Goal: Task Accomplishment & Management: Complete application form

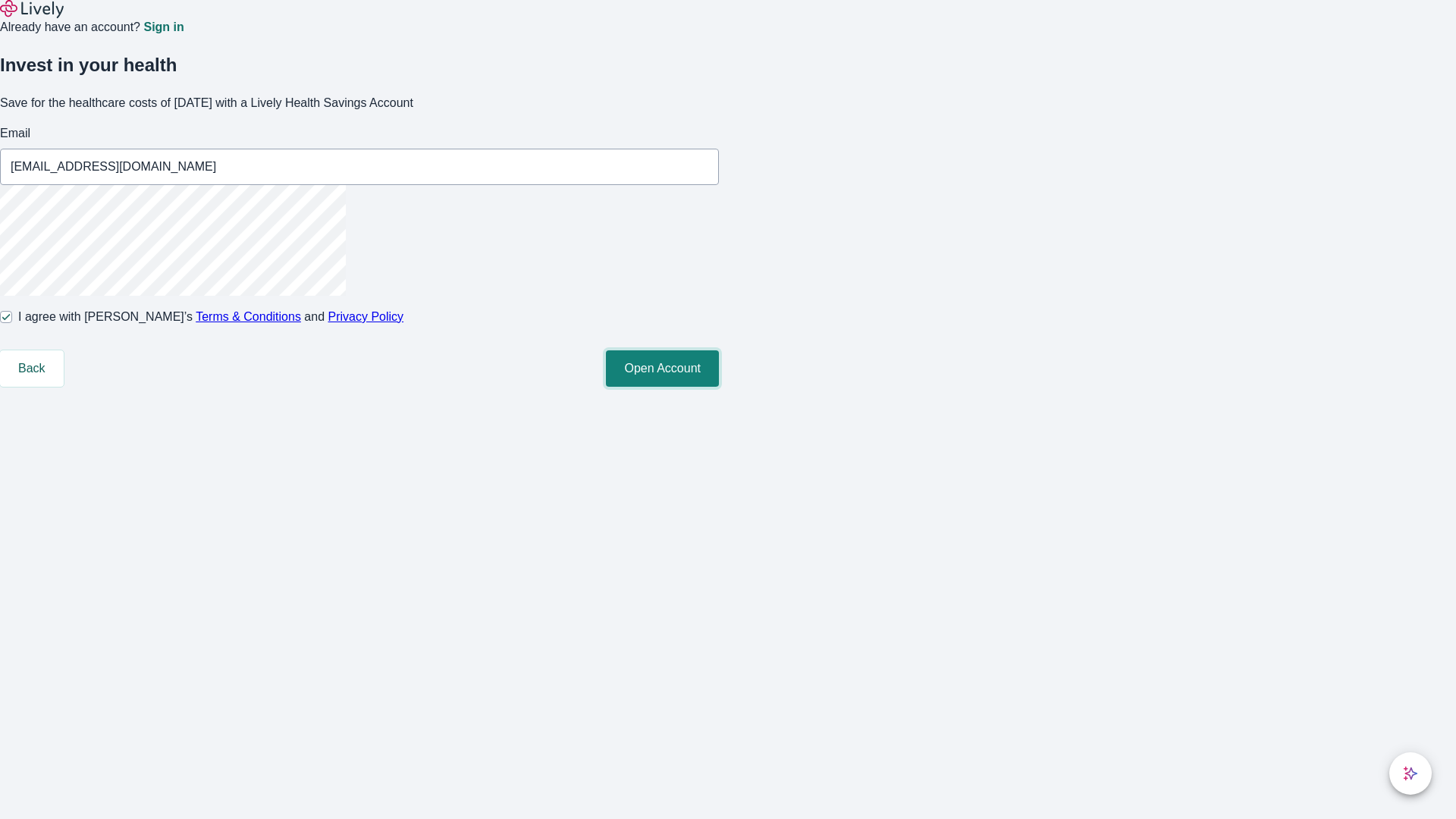
click at [719, 387] on button "Open Account" at bounding box center [662, 369] width 113 height 37
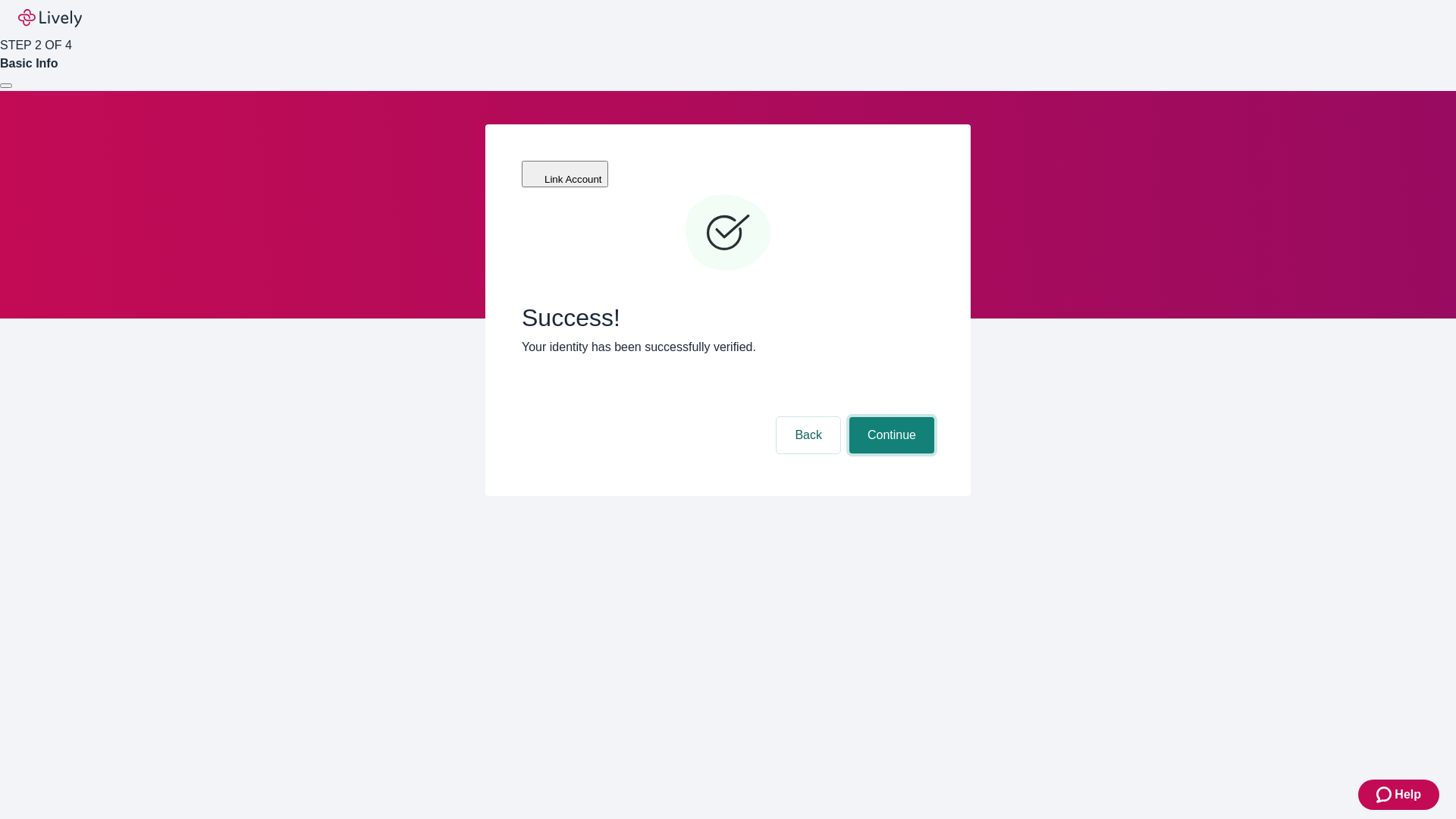
click at [890, 417] on button "Continue" at bounding box center [891, 435] width 85 height 37
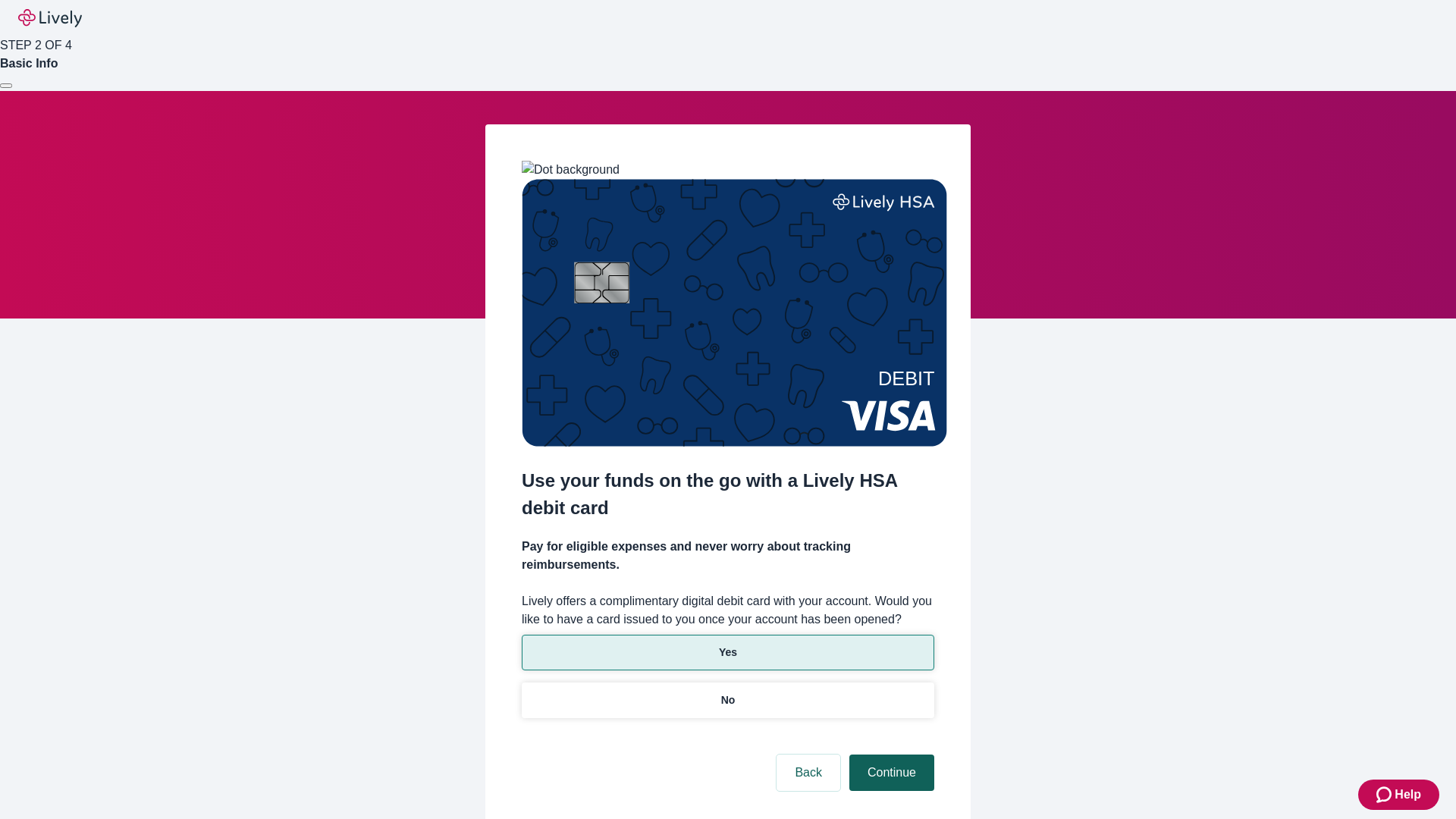
click at [727, 644] on p "Yes" at bounding box center [728, 652] width 18 height 16
click at [890, 755] on button "Continue" at bounding box center [891, 773] width 85 height 37
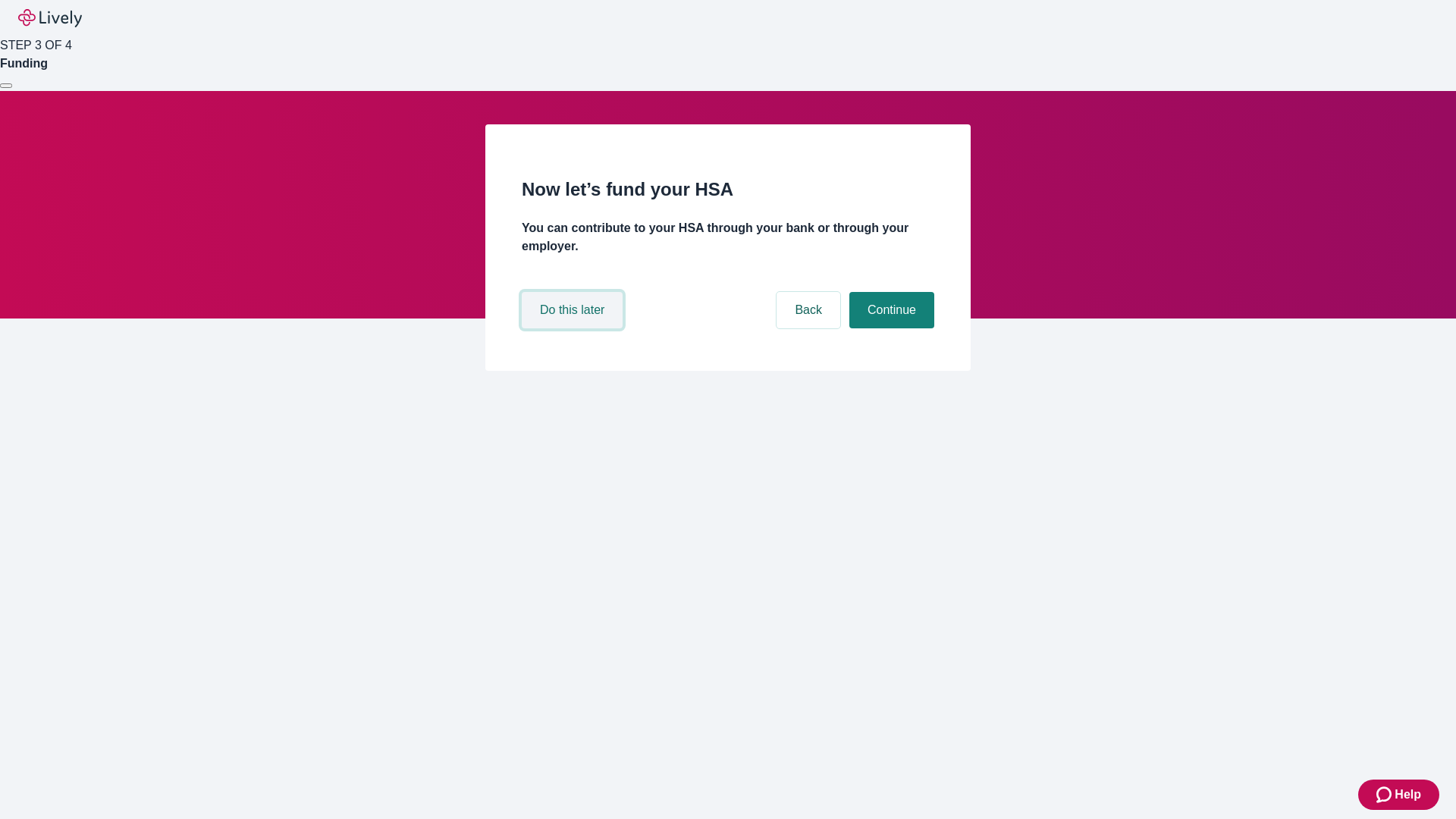
click at [574, 329] on button "Do this later" at bounding box center [572, 310] width 101 height 37
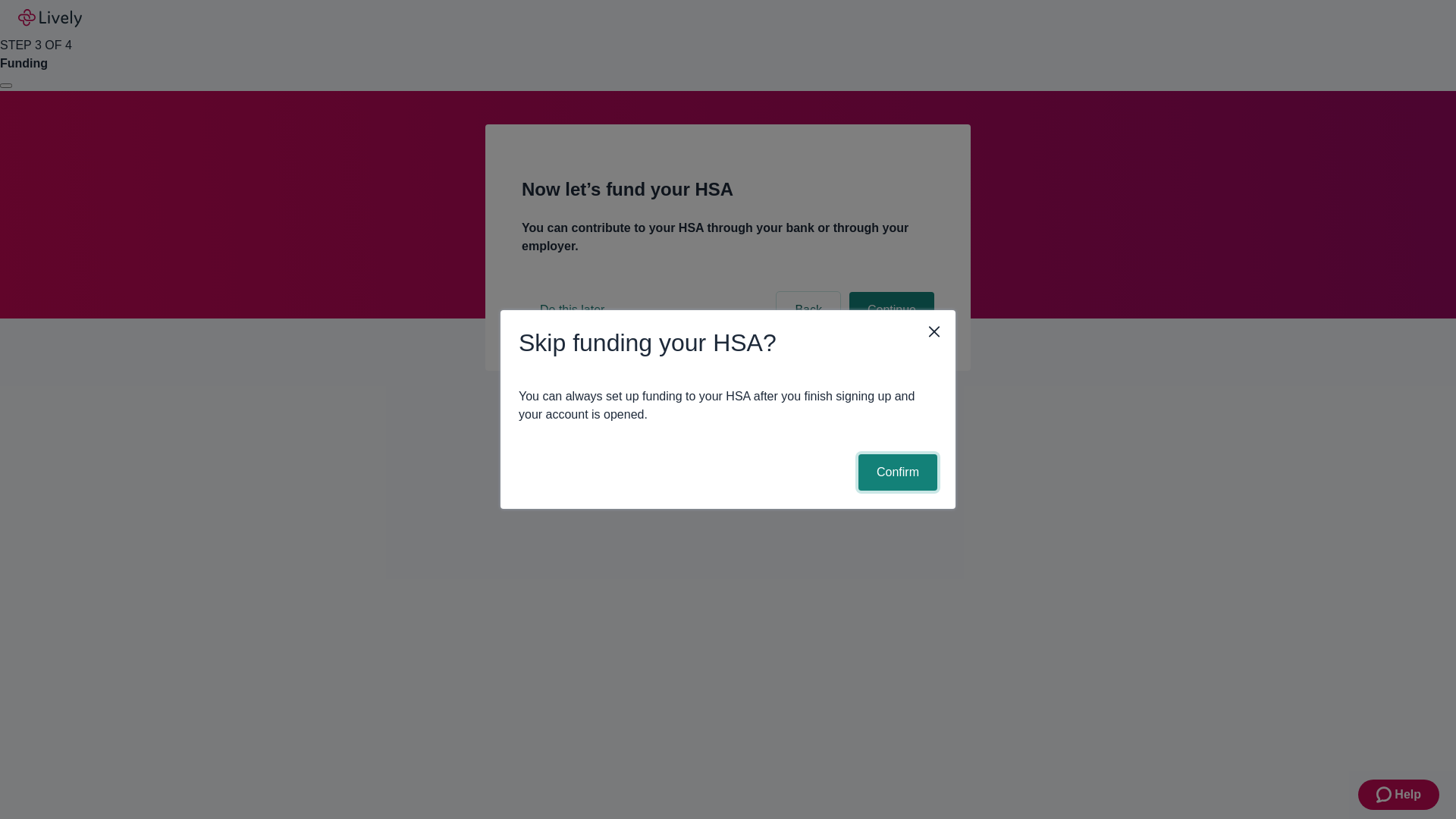
click at [896, 473] on button "Confirm" at bounding box center [897, 473] width 79 height 37
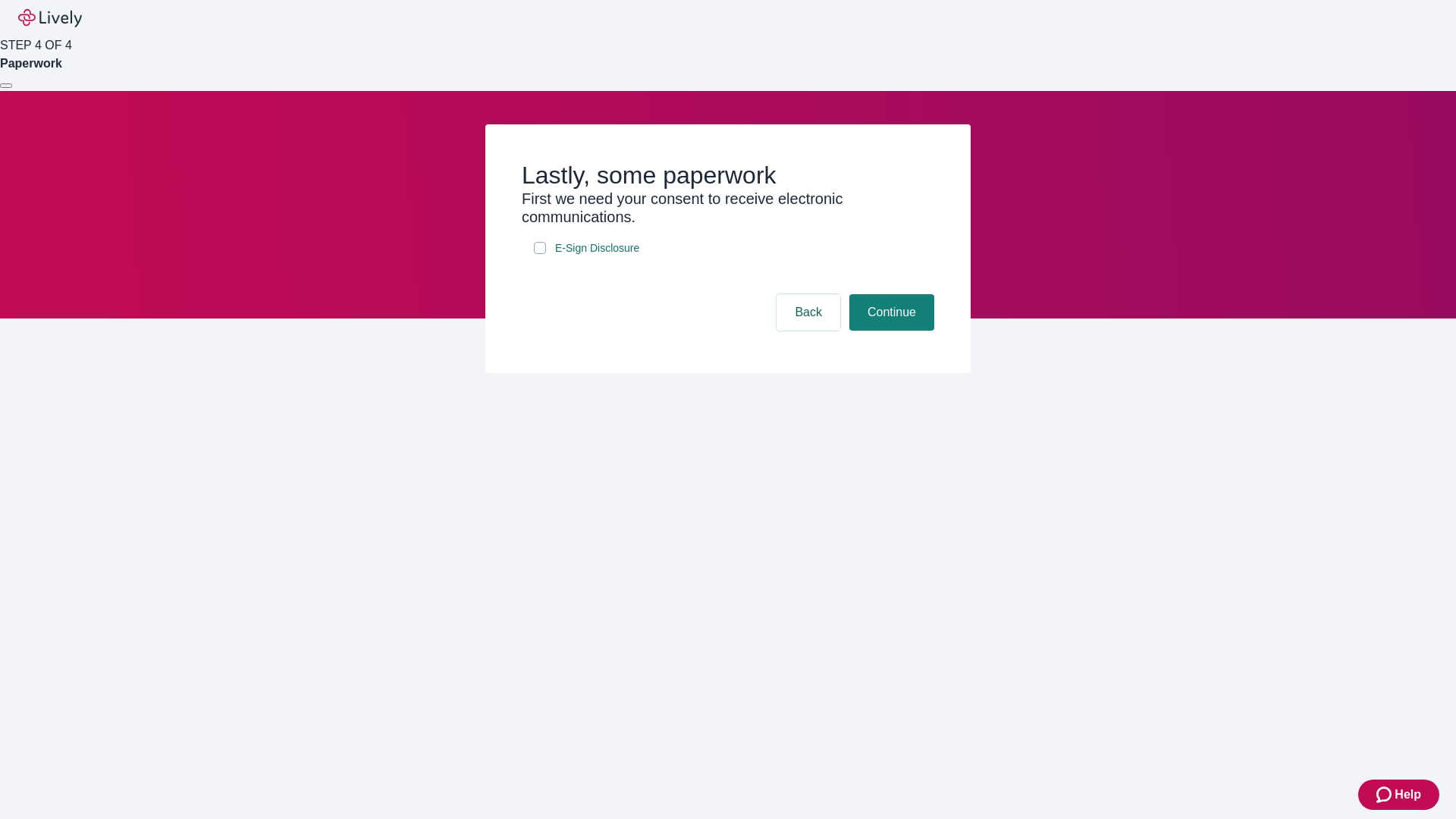
click at [540, 254] on input "E-Sign Disclosure" at bounding box center [540, 248] width 12 height 12
checkbox input "true"
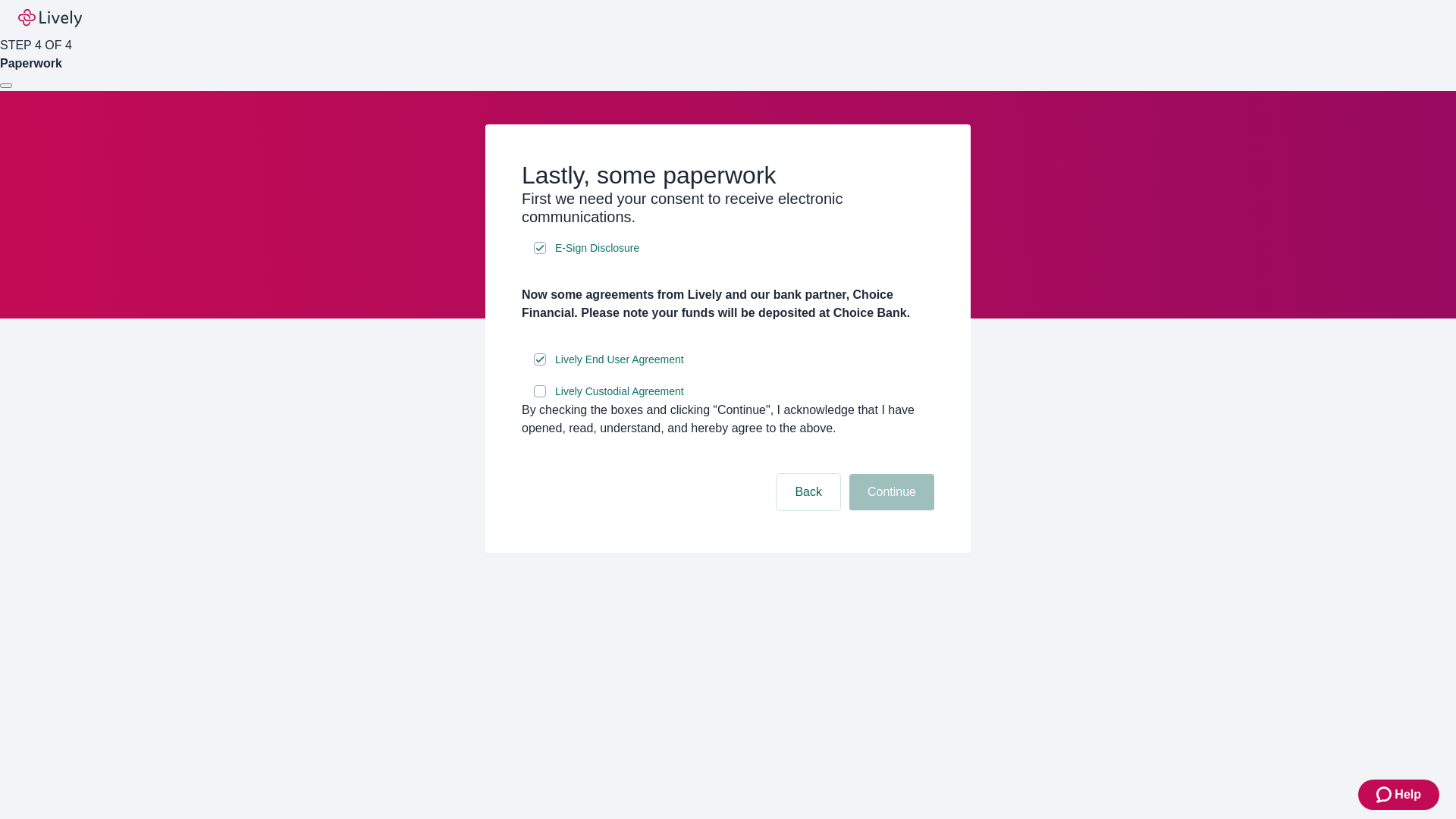
click at [540, 398] on input "Lively Custodial Agreement" at bounding box center [540, 391] width 12 height 12
checkbox input "true"
click at [890, 510] on button "Continue" at bounding box center [891, 493] width 85 height 37
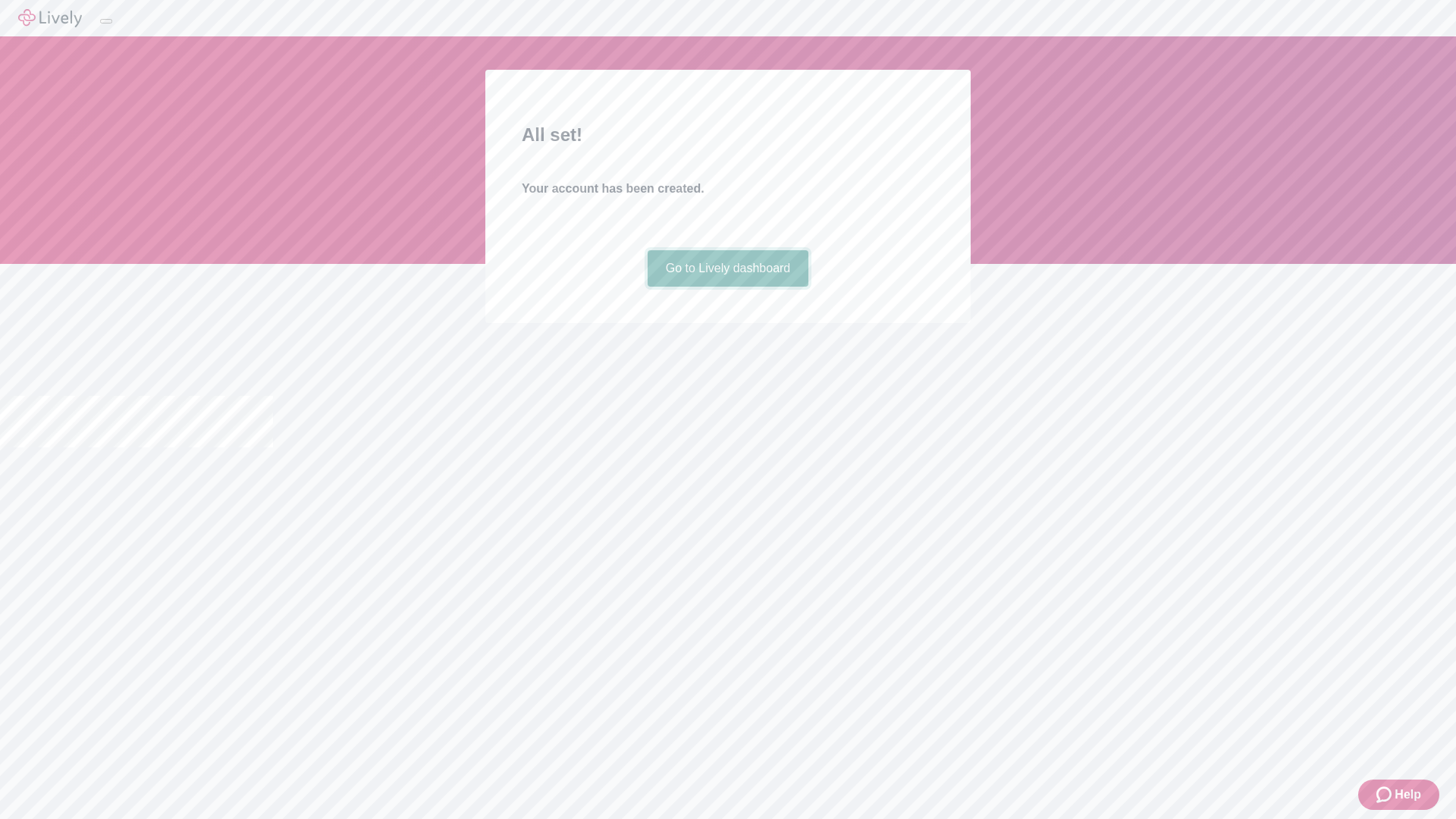
click at [727, 287] on link "Go to Lively dashboard" at bounding box center [728, 269] width 162 height 37
